Goal: Contribute content

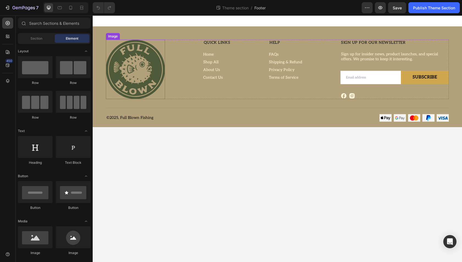
click at [133, 67] on img at bounding box center [135, 69] width 59 height 59
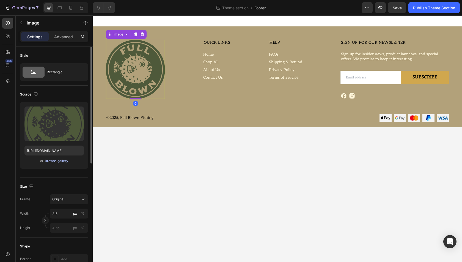
click at [61, 162] on div "Browse gallery" at bounding box center [56, 160] width 23 height 5
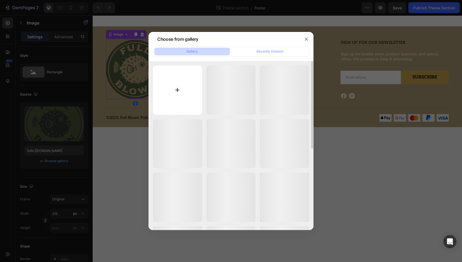
click at [175, 91] on input "file" at bounding box center [177, 89] width 49 height 49
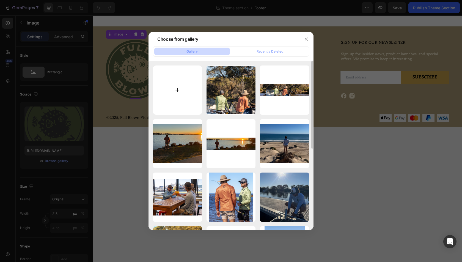
type input "C:\fakepath\Full_Negative_White.png"
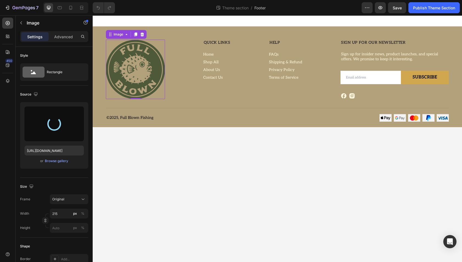
type input "https://cdn.shopify.com/s/files/1/0894/5572/2743/files/gempages_578396564393820…"
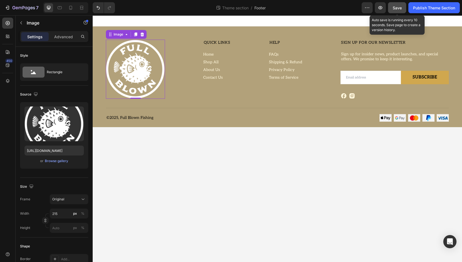
click at [400, 6] on span "Save" at bounding box center [396, 7] width 9 height 5
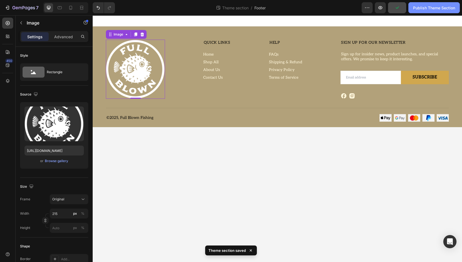
click at [423, 7] on div "Publish Theme Section" at bounding box center [434, 8] width 42 height 6
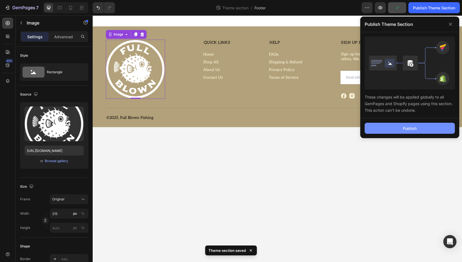
click at [398, 131] on button "Publish" at bounding box center [409, 128] width 90 height 11
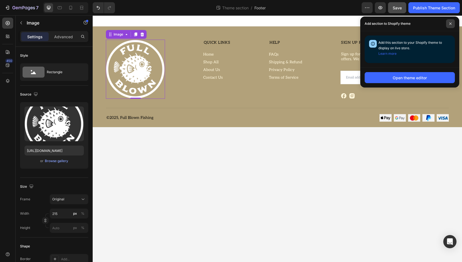
click at [448, 21] on span at bounding box center [450, 23] width 9 height 9
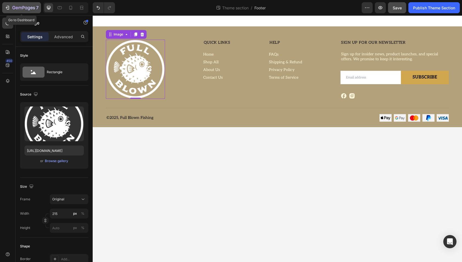
click at [19, 7] on icon "button" at bounding box center [23, 8] width 23 height 5
